Goal: Task Accomplishment & Management: Manage account settings

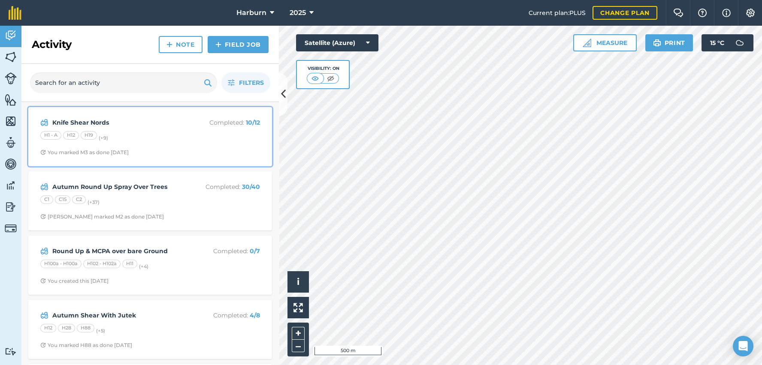
click at [156, 136] on div "H1 - A H12 H19 (+ 9 )" at bounding box center [150, 136] width 220 height 11
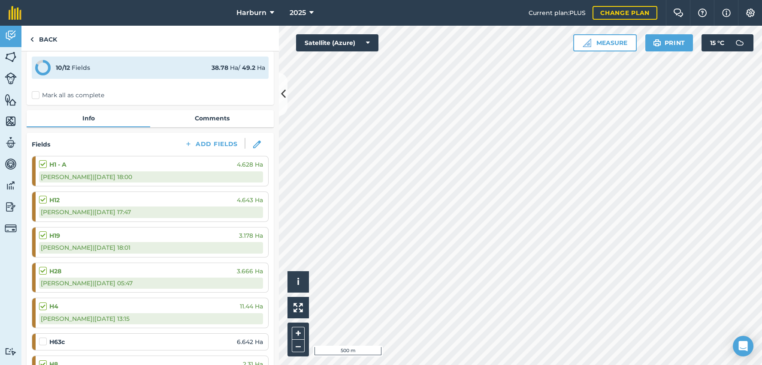
scroll to position [48, 0]
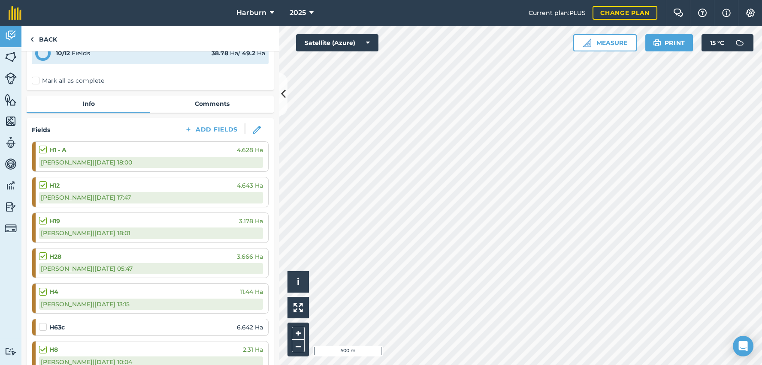
click at [44, 323] on label at bounding box center [44, 323] width 10 height 0
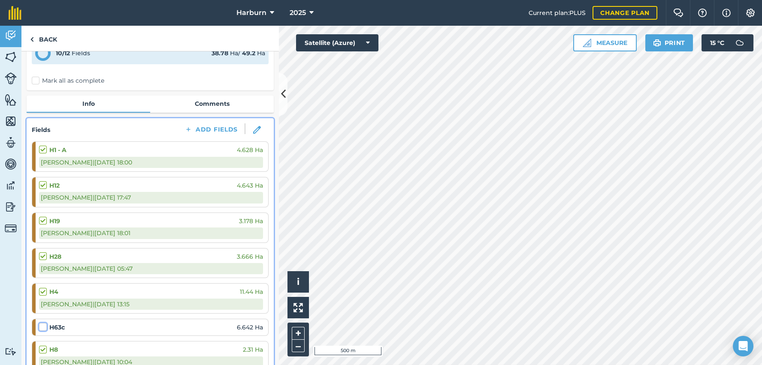
click at [44, 328] on input "checkbox" at bounding box center [42, 326] width 6 height 6
checkbox input "false"
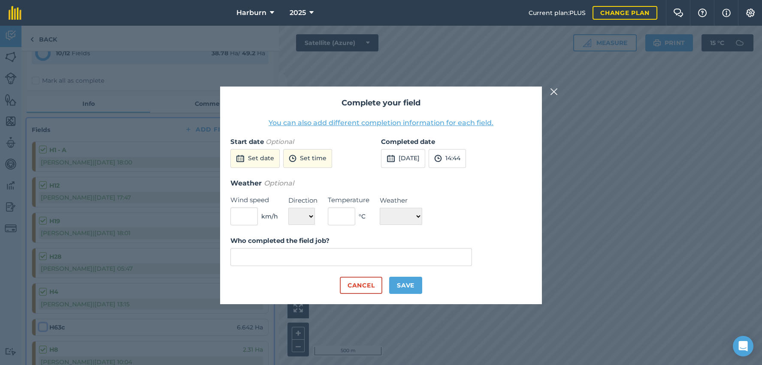
type input "[PERSON_NAME]"
click at [394, 289] on button "Save" at bounding box center [405, 285] width 33 height 17
checkbox input "true"
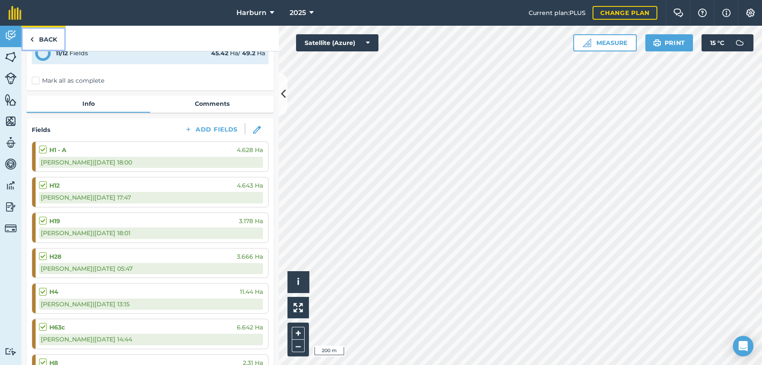
click at [31, 39] on img at bounding box center [32, 39] width 4 height 10
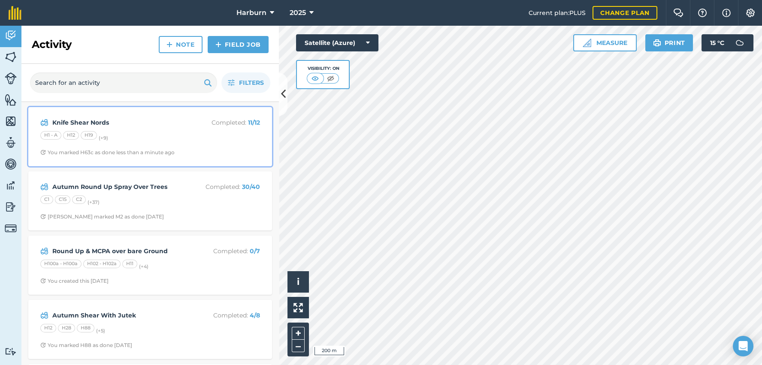
click at [90, 153] on div "You marked H63c as done less than a minute ago" at bounding box center [107, 152] width 134 height 7
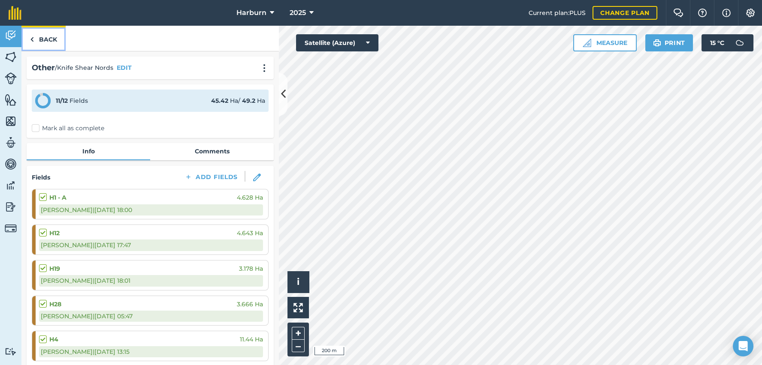
click at [33, 39] on img at bounding box center [32, 39] width 4 height 10
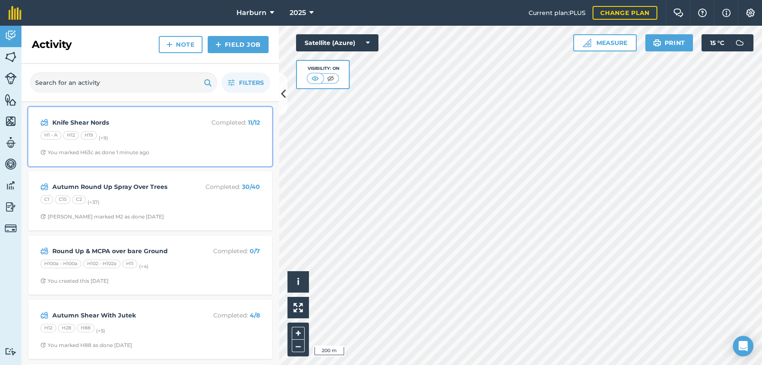
click at [51, 117] on div "Knife Shear Nords Completed : 11 / 12 H1 - A H12 H19 (+ 9 ) You marked H63c as …" at bounding box center [149, 136] width 233 height 49
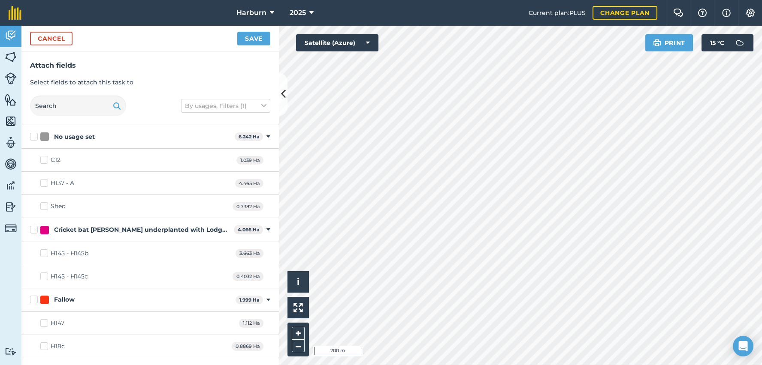
checkbox input "true"
click at [247, 38] on button "Save" at bounding box center [253, 39] width 33 height 14
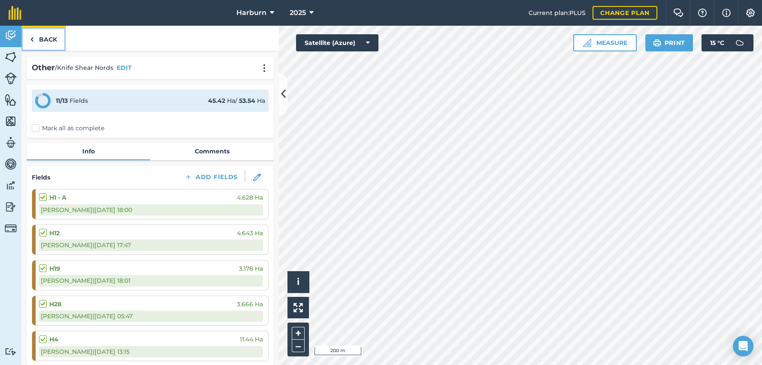
click at [33, 37] on img at bounding box center [32, 39] width 4 height 10
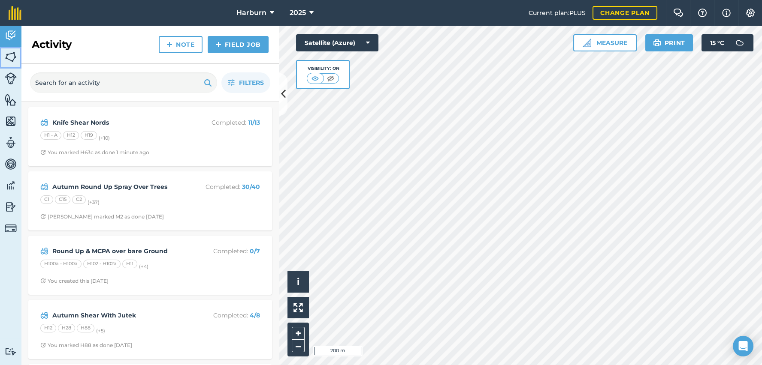
click at [11, 57] on img at bounding box center [11, 57] width 12 height 13
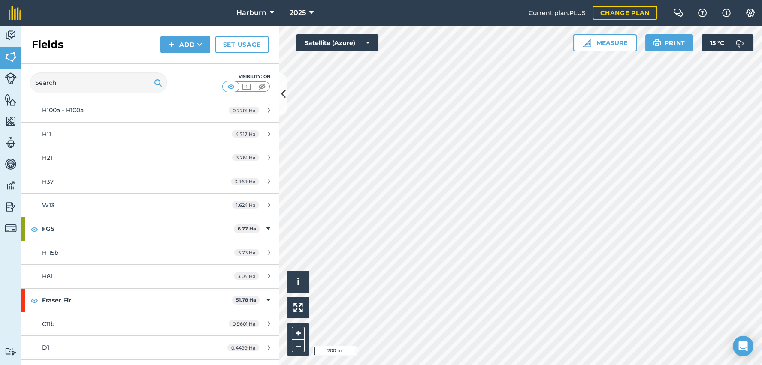
scroll to position [163, 0]
